Goal: Information Seeking & Learning: Learn about a topic

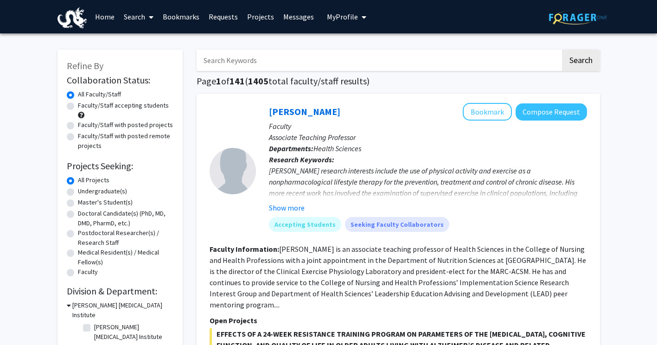
click at [350, 17] on span "My Profile" at bounding box center [342, 16] width 31 height 9
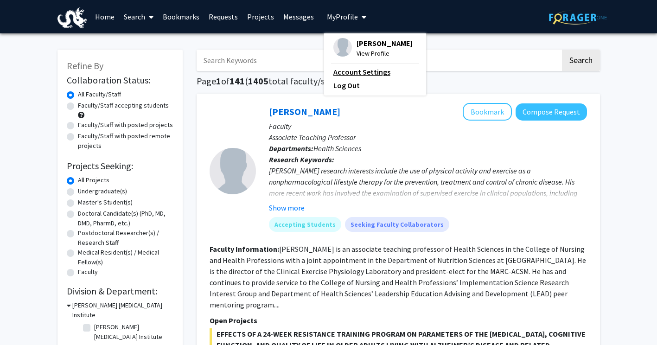
click at [353, 68] on link "Account Settings" at bounding box center [374, 71] width 83 height 11
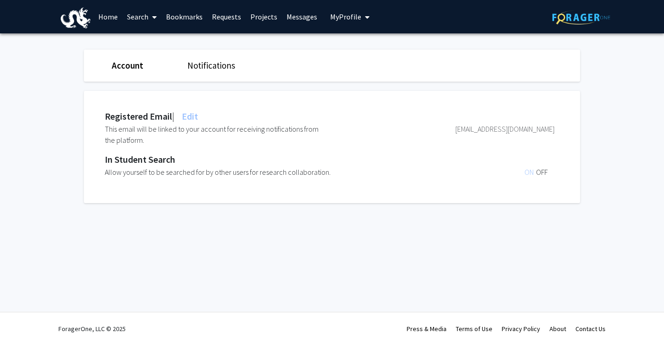
click at [98, 21] on link "Home" at bounding box center [108, 16] width 29 height 32
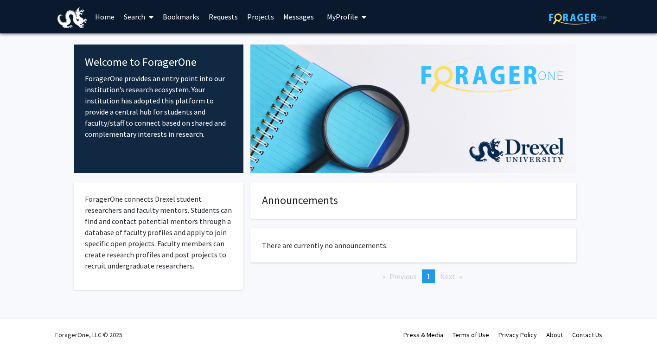
click at [142, 21] on link "Search" at bounding box center [138, 16] width 39 height 32
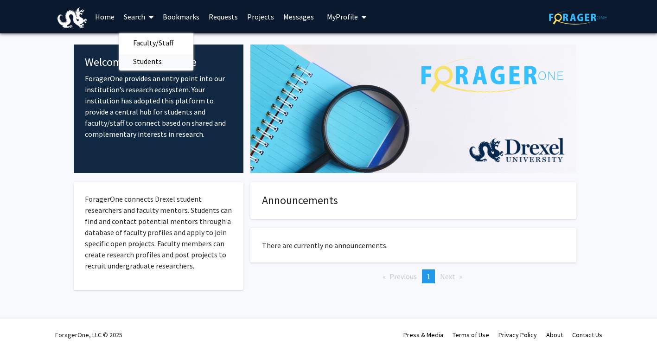
click at [146, 64] on span "Students" at bounding box center [147, 61] width 57 height 19
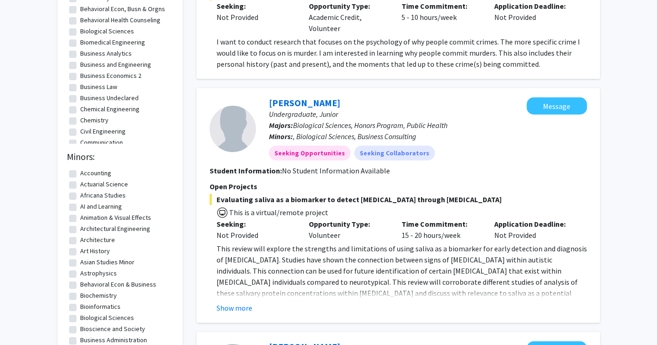
scroll to position [185, 0]
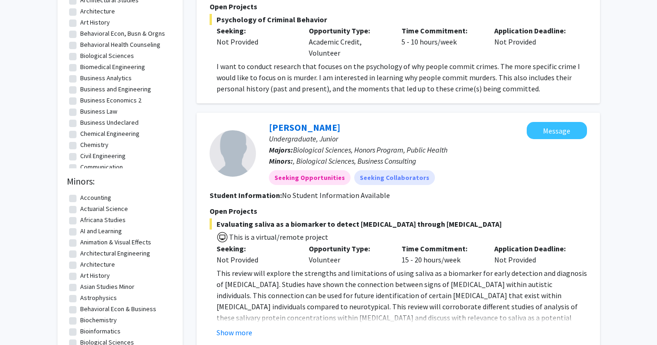
click at [80, 135] on label "Chemical Engineering" at bounding box center [109, 134] width 59 height 10
click at [80, 135] on input "Chemical Engineering" at bounding box center [83, 132] width 6 height 6
checkbox input "true"
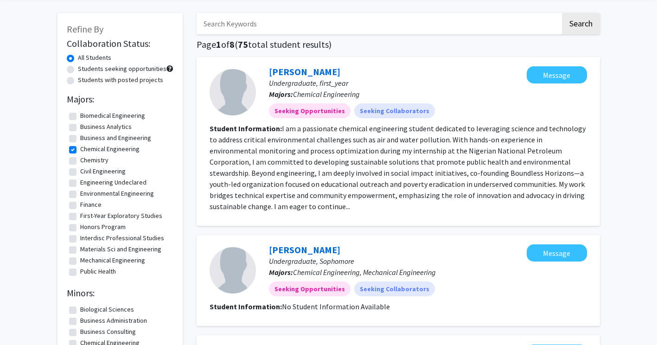
scroll to position [14, 0]
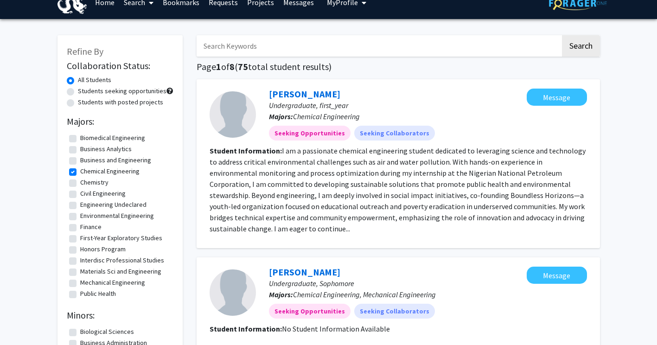
click at [80, 171] on label "Chemical Engineering" at bounding box center [109, 171] width 59 height 10
click at [80, 171] on input "Chemical Engineering" at bounding box center [83, 169] width 6 height 6
checkbox input "false"
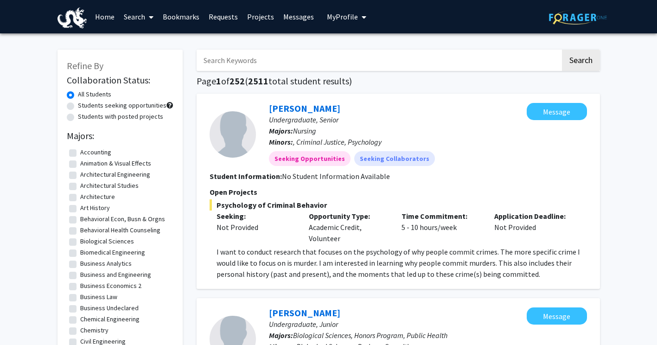
click at [78, 118] on label "Students with posted projects" at bounding box center [120, 117] width 85 height 10
click at [78, 118] on input "Students with posted projects" at bounding box center [81, 115] width 6 height 6
radio input "true"
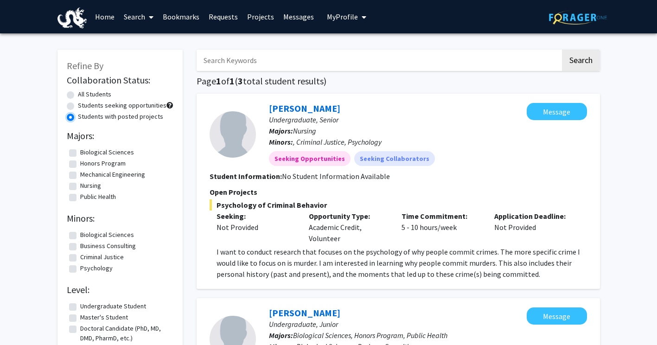
scroll to position [46, 0]
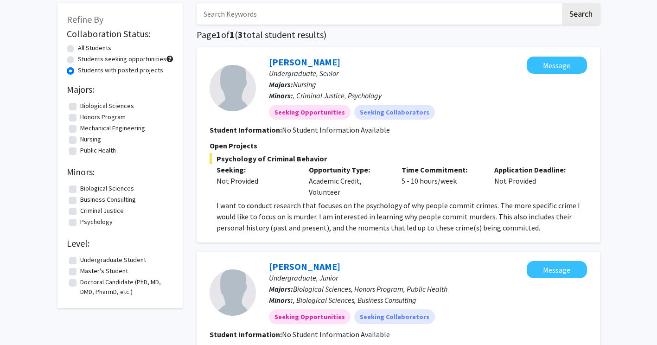
click at [78, 73] on label "Students with posted projects" at bounding box center [120, 70] width 85 height 10
click at [78, 71] on input "Students with posted projects" at bounding box center [81, 68] width 6 height 6
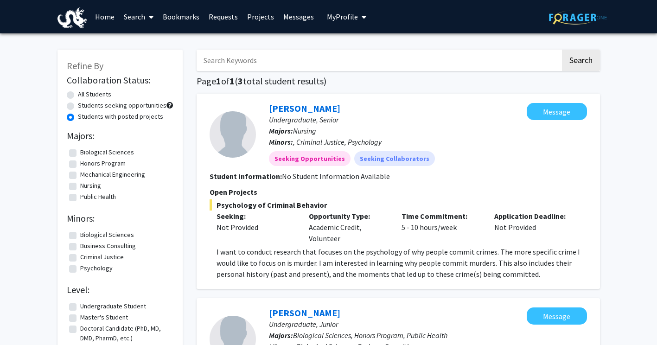
click at [177, 13] on link "Bookmarks" at bounding box center [181, 16] width 46 height 32
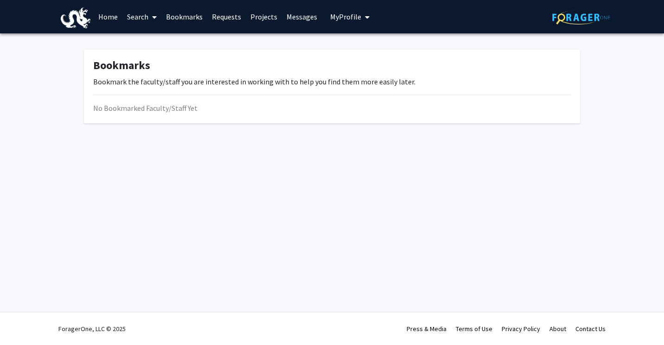
click at [134, 17] on link "Search" at bounding box center [141, 16] width 39 height 32
click at [159, 45] on span "Faculty/Staff" at bounding box center [156, 42] width 68 height 19
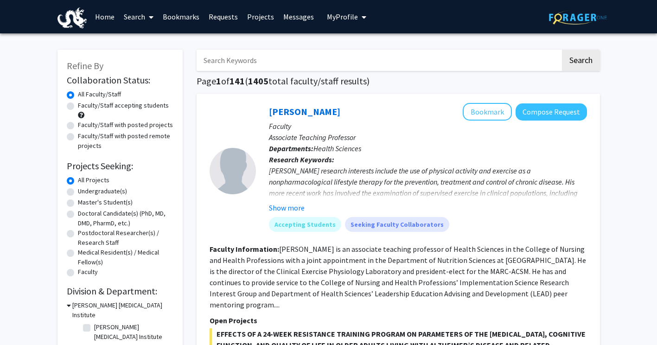
click at [78, 192] on label "Undergraduate(s)" at bounding box center [102, 191] width 49 height 10
click at [78, 192] on input "Undergraduate(s)" at bounding box center [81, 189] width 6 height 6
radio input "true"
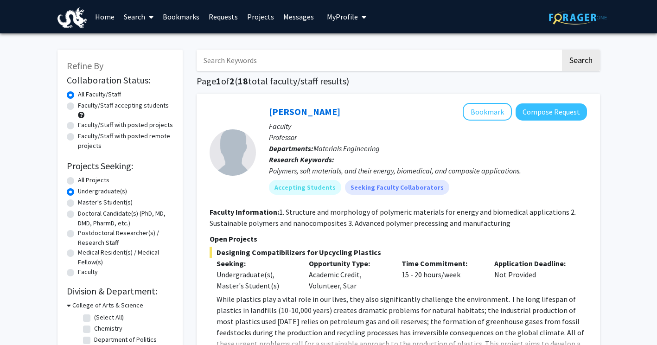
click at [78, 106] on label "Faculty/Staff accepting students" at bounding box center [123, 106] width 91 height 10
click at [78, 106] on input "Faculty/Staff accepting students" at bounding box center [81, 104] width 6 height 6
radio input "true"
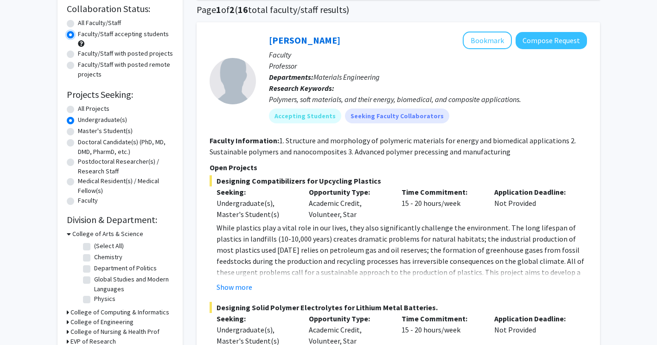
scroll to position [93, 0]
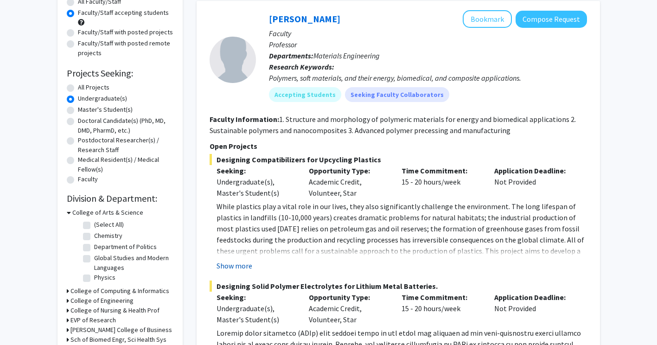
click at [241, 264] on button "Show more" at bounding box center [235, 265] width 36 height 11
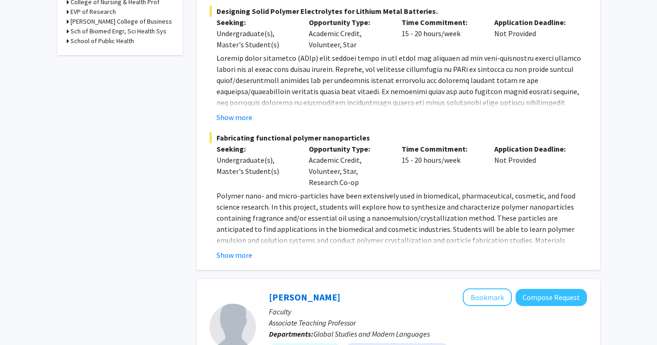
scroll to position [417, 0]
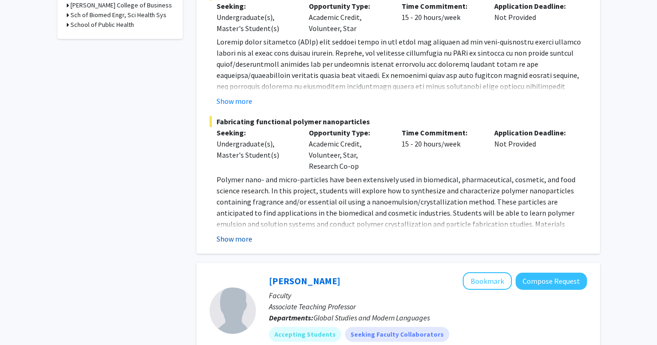
click at [243, 233] on button "Show more" at bounding box center [235, 238] width 36 height 11
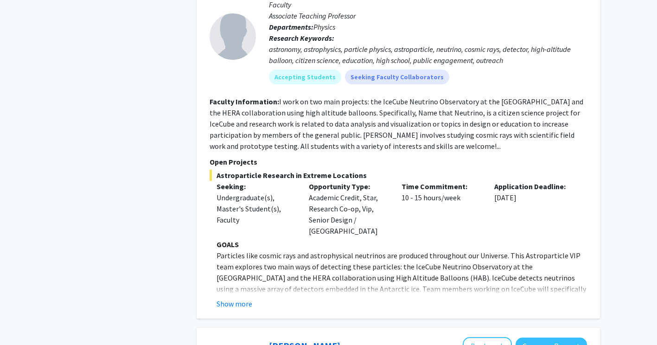
scroll to position [2411, 0]
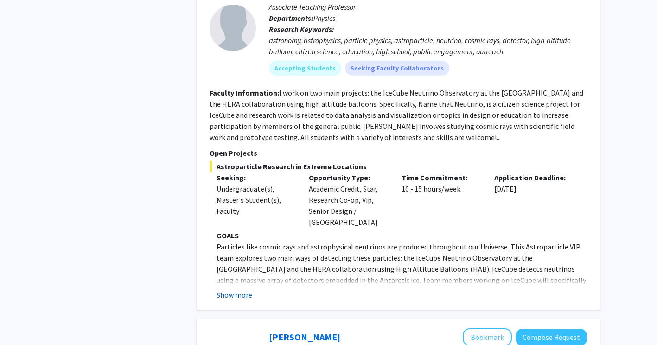
click at [240, 289] on button "Show more" at bounding box center [235, 294] width 36 height 11
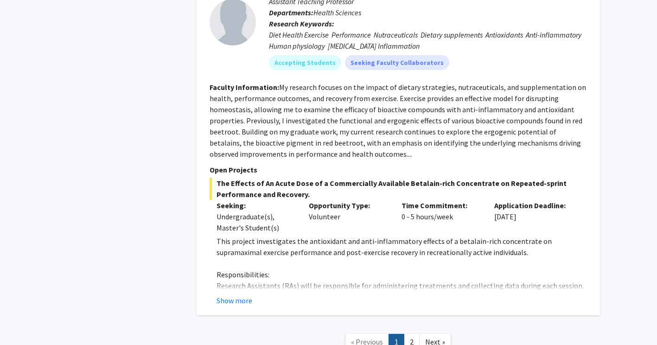
scroll to position [4511, 0]
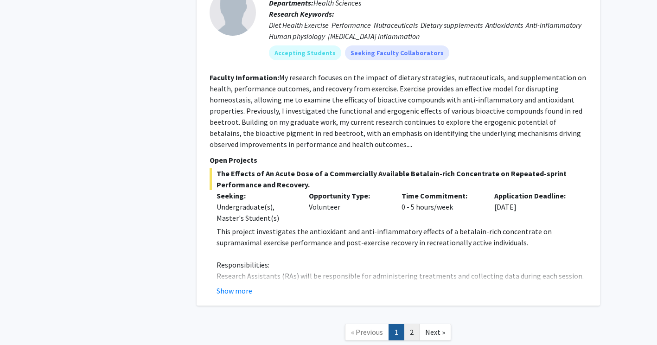
click at [411, 324] on link "2" at bounding box center [412, 332] width 16 height 16
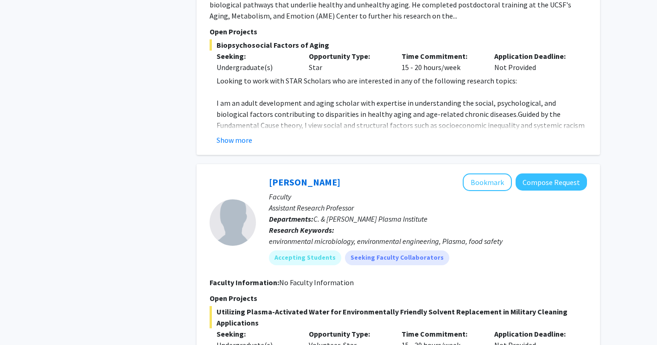
scroll to position [1418, 0]
